Goal: Navigation & Orientation: Find specific page/section

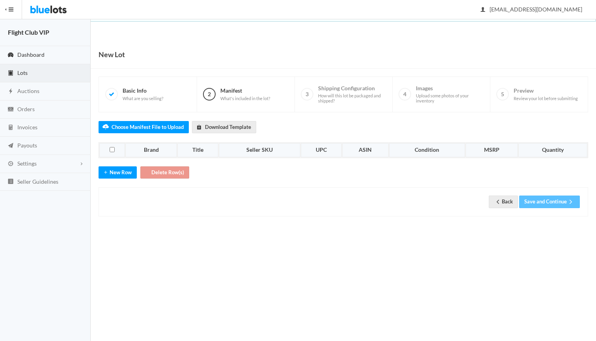
click at [47, 55] on link "Dashboard" at bounding box center [45, 55] width 91 height 18
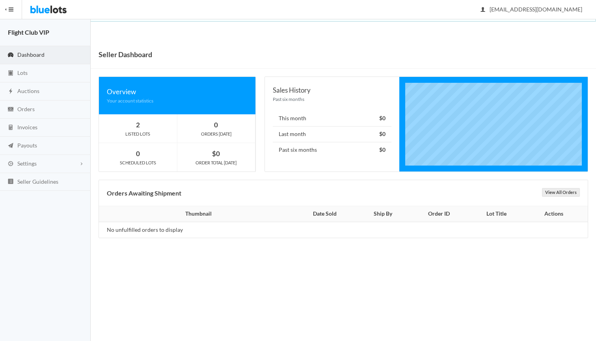
click at [36, 52] on span "Dashboard" at bounding box center [30, 54] width 27 height 7
click at [155, 140] on div "2 LISTED LOTS" at bounding box center [138, 128] width 78 height 28
click at [139, 131] on div "LISTED LOTS" at bounding box center [138, 133] width 78 height 7
click at [138, 124] on strong "2" at bounding box center [138, 125] width 4 height 8
click at [26, 106] on span "Orders" at bounding box center [25, 109] width 17 height 7
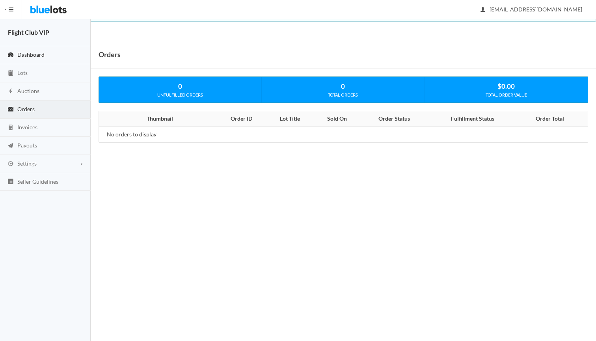
click at [29, 59] on link "Dashboard" at bounding box center [45, 55] width 91 height 18
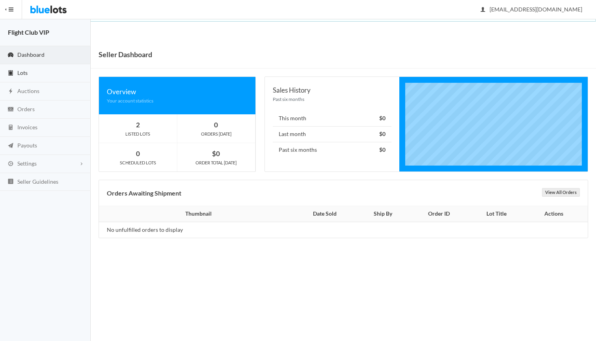
click at [19, 71] on span "Lots" at bounding box center [22, 72] width 10 height 7
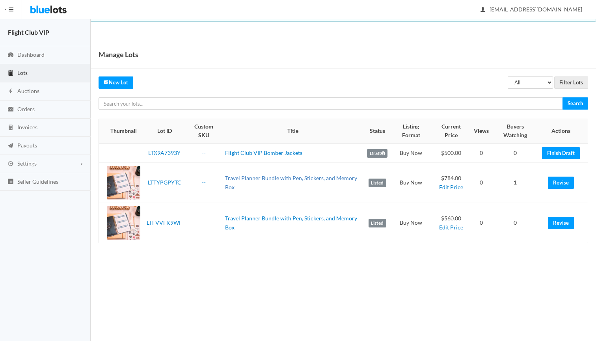
click at [237, 175] on link "Travel Planner Bundle with Pen, Stickers, and Memory Box" at bounding box center [291, 183] width 132 height 16
